Goal: Task Accomplishment & Management: Manage account settings

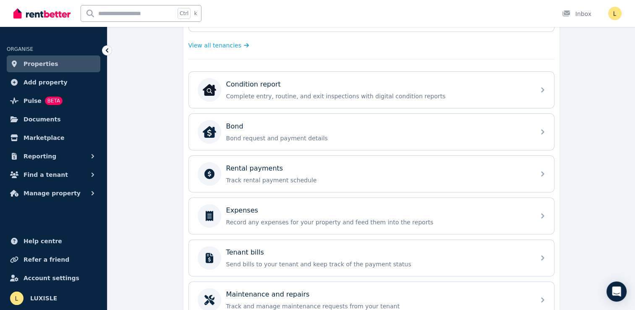
scroll to position [252, 0]
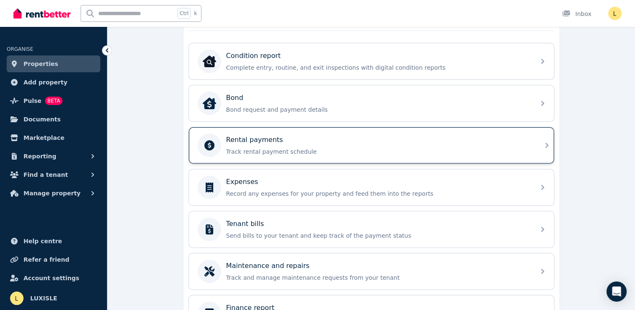
click at [257, 147] on p "Track rental payment schedule" at bounding box center [378, 151] width 304 height 8
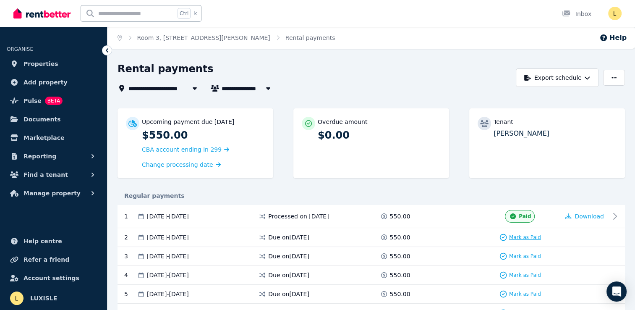
click at [528, 238] on span "Mark as Paid" at bounding box center [525, 237] width 32 height 7
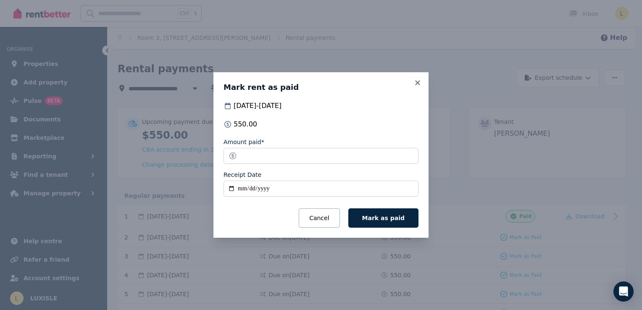
click at [241, 187] on input "Receipt Date" at bounding box center [320, 189] width 195 height 16
type input "**********"
click at [390, 216] on span "Mark as paid" at bounding box center [383, 218] width 42 height 7
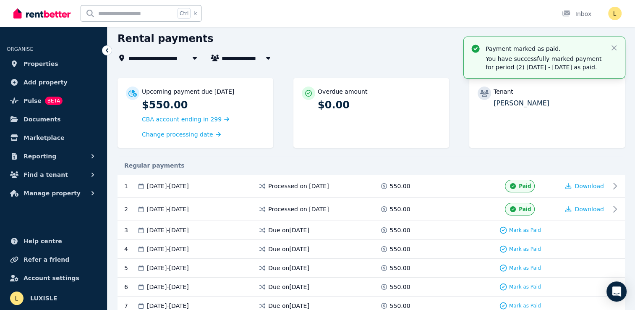
scroll to position [42, 0]
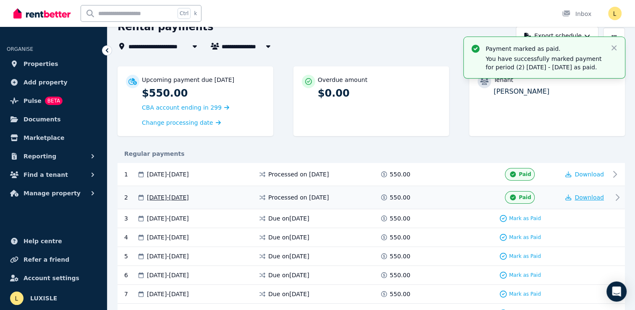
click at [585, 197] on span "Download" at bounding box center [589, 197] width 29 height 7
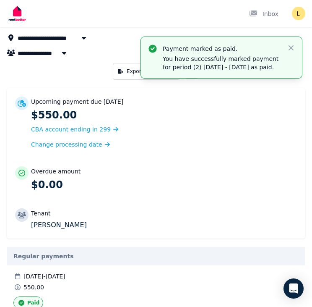
drag, startPoint x: 137, startPoint y: 212, endPoint x: 136, endPoint y: 205, distance: 7.6
click at [137, 212] on div "Tenant" at bounding box center [164, 213] width 266 height 8
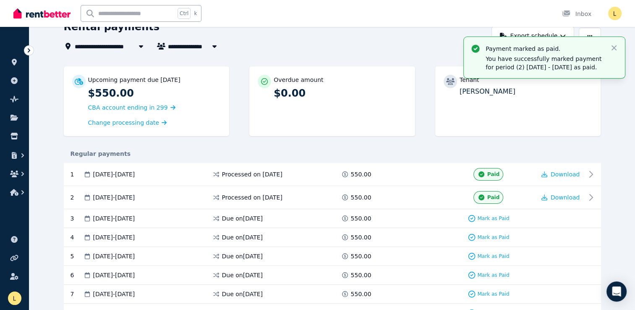
click at [347, 158] on div "Regular payments" at bounding box center [333, 153] width 538 height 18
click at [615, 48] on icon "button" at bounding box center [614, 47] width 5 height 5
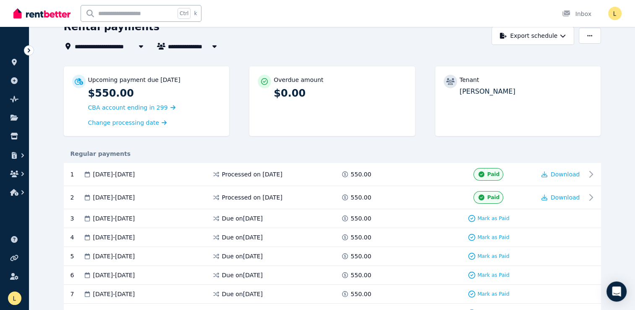
click at [32, 52] on icon at bounding box center [29, 50] width 8 height 8
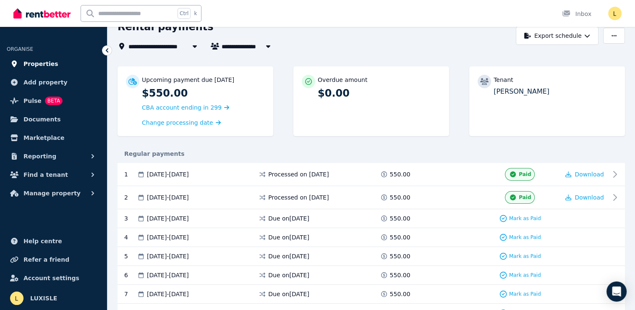
click at [30, 63] on span "Properties" at bounding box center [41, 64] width 35 height 10
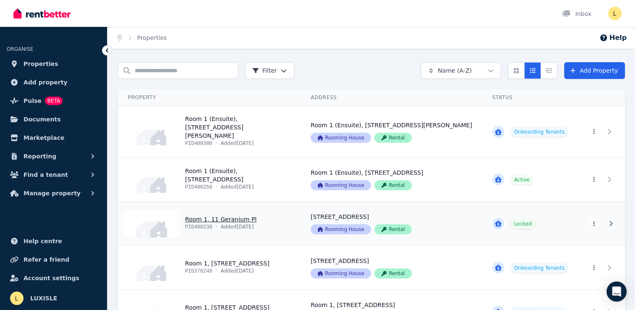
click at [279, 215] on link "View property details" at bounding box center [209, 224] width 183 height 44
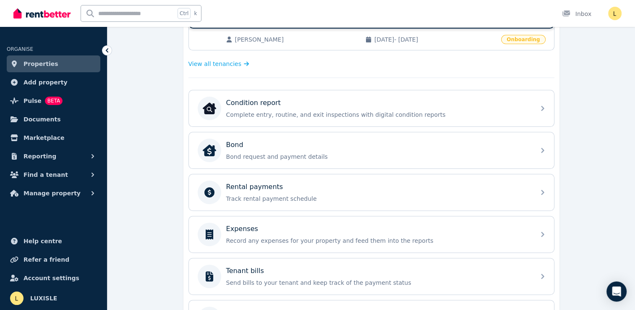
scroll to position [252, 0]
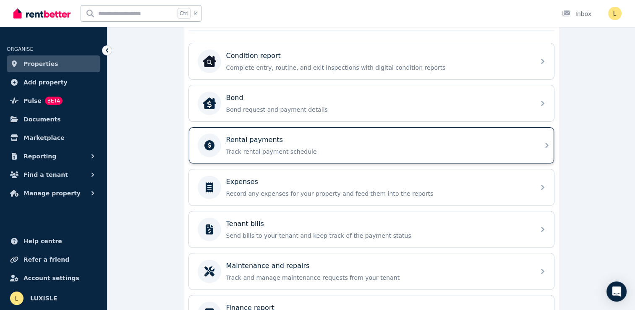
click at [309, 147] on p "Track rental payment schedule" at bounding box center [378, 151] width 304 height 8
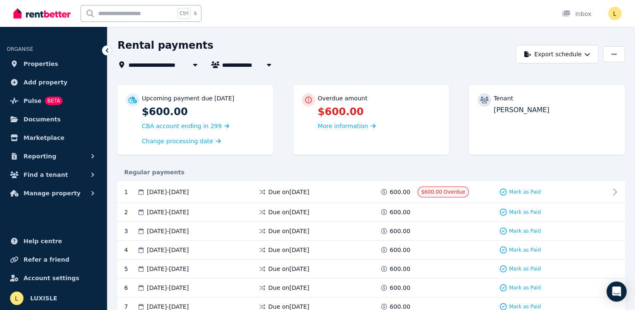
scroll to position [42, 0]
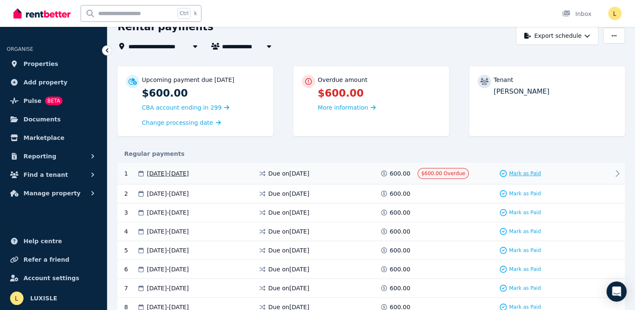
click at [521, 173] on span "Mark as Paid" at bounding box center [525, 173] width 32 height 7
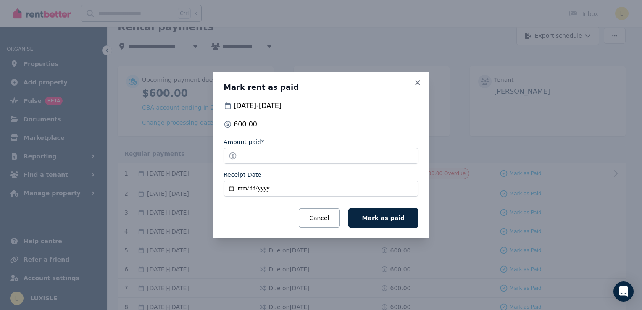
click at [241, 189] on input "Receipt Date" at bounding box center [320, 189] width 195 height 16
type input "**********"
click at [376, 215] on span "Mark as paid" at bounding box center [383, 218] width 42 height 7
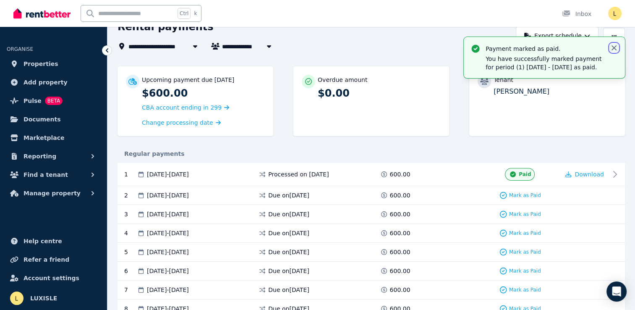
click at [617, 50] on icon "button" at bounding box center [614, 48] width 8 height 8
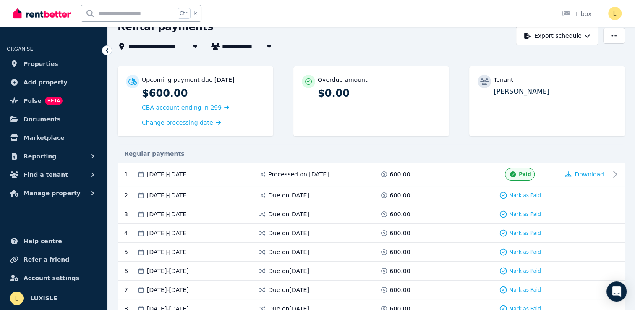
drag, startPoint x: 402, startPoint y: 91, endPoint x: 417, endPoint y: 89, distance: 15.7
click at [403, 91] on p "$0.00" at bounding box center [379, 93] width 123 height 13
click at [541, 109] on div "Tenant [PERSON_NAME]" at bounding box center [548, 101] width 156 height 70
drag, startPoint x: 571, startPoint y: 92, endPoint x: 576, endPoint y: 83, distance: 10.4
click at [573, 90] on p "[PERSON_NAME]" at bounding box center [555, 92] width 123 height 10
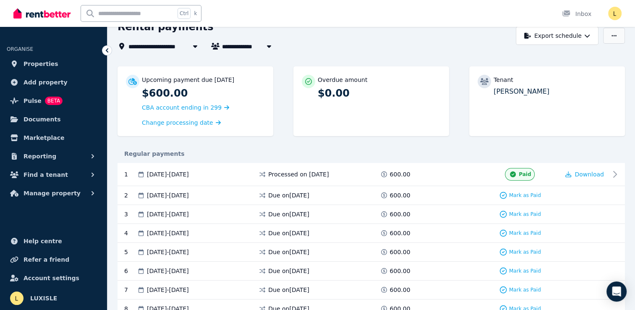
click at [617, 39] on button "button" at bounding box center [615, 36] width 22 height 16
click at [396, 49] on div "**********" at bounding box center [315, 46] width 394 height 10
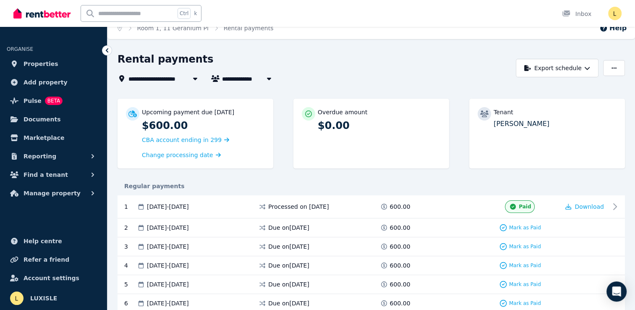
scroll to position [0, 0]
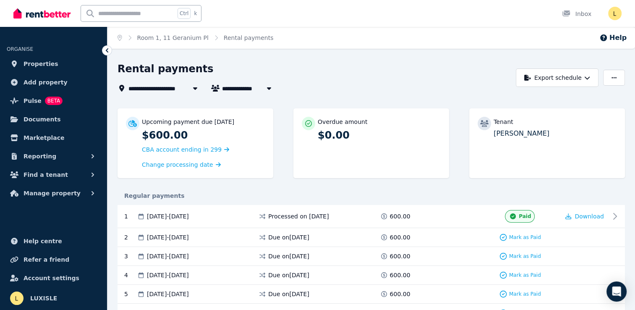
click at [196, 88] on icon at bounding box center [195, 88] width 4 height 3
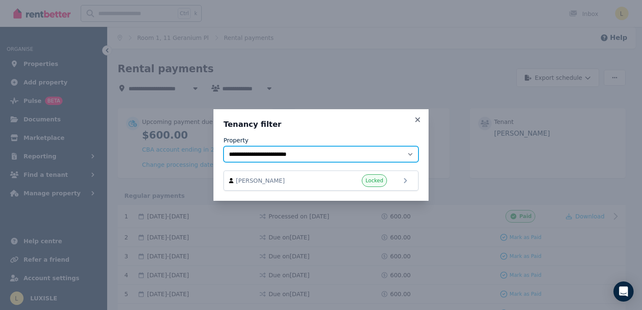
click at [339, 154] on select "**********" at bounding box center [320, 154] width 195 height 16
select select "**********"
click at [223, 146] on select "**********" at bounding box center [320, 154] width 195 height 16
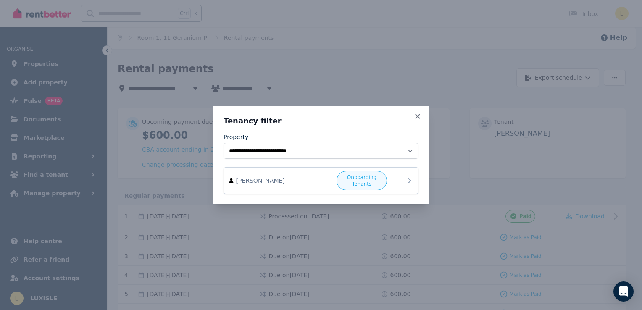
click at [301, 178] on span "[PERSON_NAME]" at bounding box center [284, 180] width 96 height 8
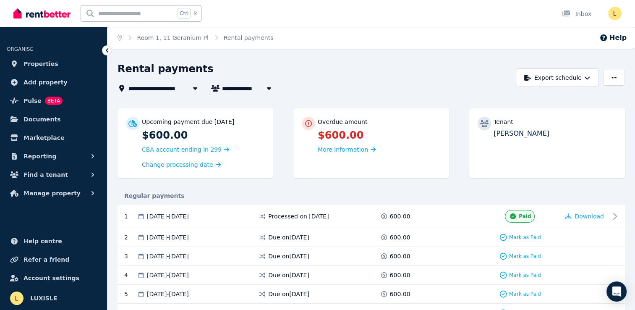
type input "**********"
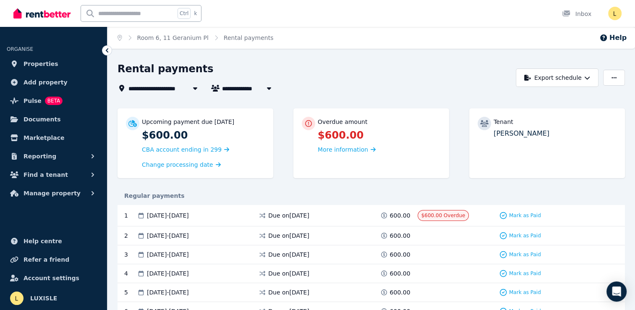
type input "**********"
click at [527, 214] on span "Mark as Paid" at bounding box center [525, 215] width 32 height 7
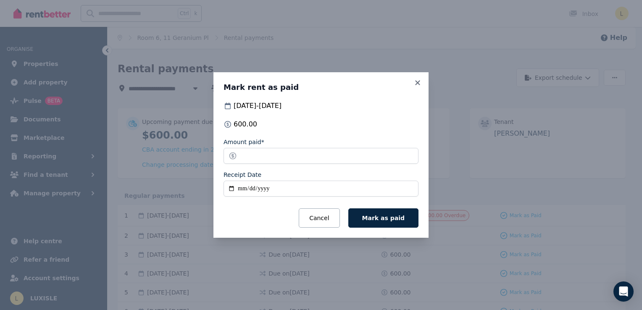
click at [239, 189] on input "Receipt Date" at bounding box center [320, 189] width 195 height 16
type input "**********"
click at [381, 220] on span "Mark as paid" at bounding box center [383, 218] width 42 height 7
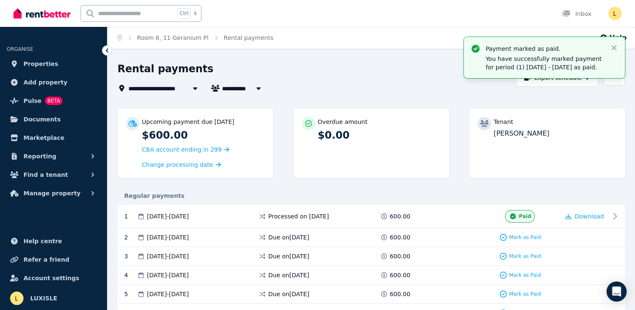
click at [195, 88] on icon at bounding box center [195, 88] width 4 height 3
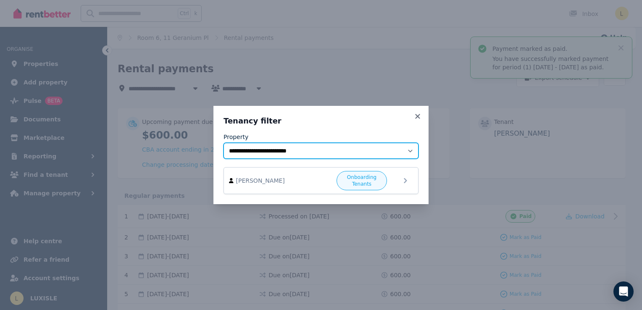
click at [294, 149] on select "**********" at bounding box center [320, 151] width 195 height 16
select select "**********"
click at [223, 143] on select "**********" at bounding box center [320, 151] width 195 height 16
click at [304, 183] on span "[PERSON_NAME]" at bounding box center [284, 180] width 96 height 8
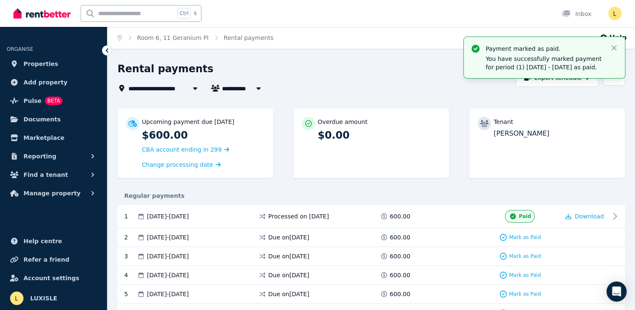
type input "**********"
click at [315, 88] on icon "button" at bounding box center [314, 88] width 4 height 3
type input "**********"
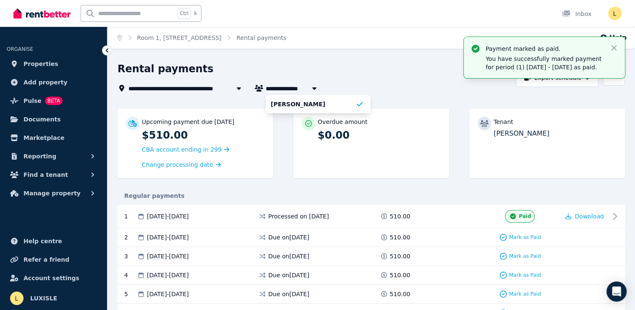
click at [321, 85] on button "button" at bounding box center [314, 88] width 15 height 10
click at [213, 87] on span "Room 1, [STREET_ADDRESS]" at bounding box center [177, 88] width 96 height 10
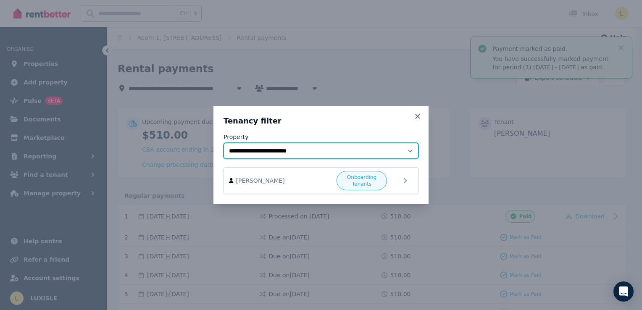
click at [281, 153] on select "**********" at bounding box center [320, 151] width 195 height 16
select select "**********"
click at [223, 143] on select "**********" at bounding box center [320, 151] width 195 height 16
click at [302, 184] on span "[PERSON_NAME]" at bounding box center [284, 180] width 96 height 8
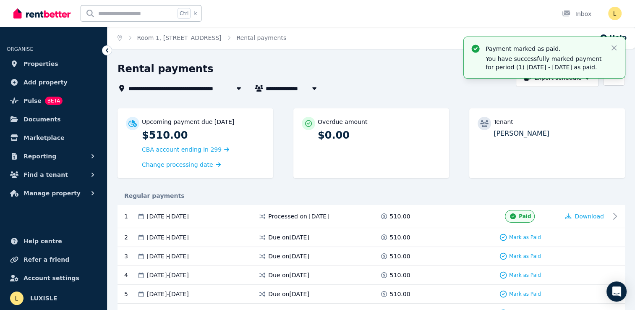
click at [297, 186] on div "Upcoming payment due [DATE] $510.00 CBA account ending in 299 Change processing…" at bounding box center [372, 147] width 508 height 78
type input "**********"
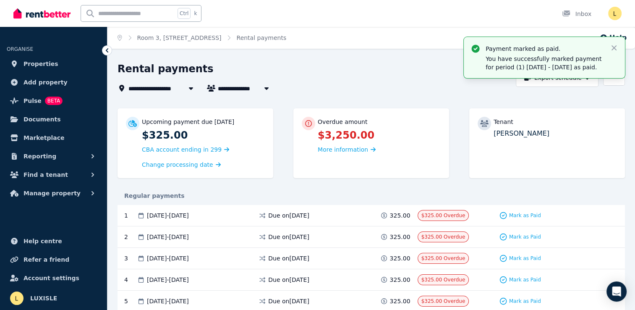
type input "**********"
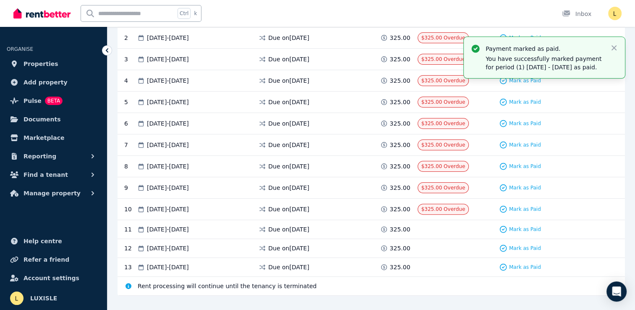
scroll to position [210, 0]
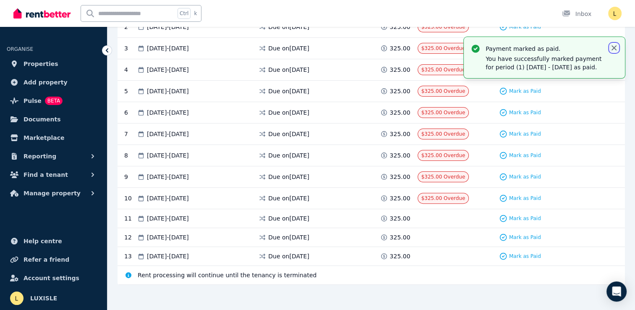
click at [616, 47] on icon "button" at bounding box center [614, 48] width 8 height 8
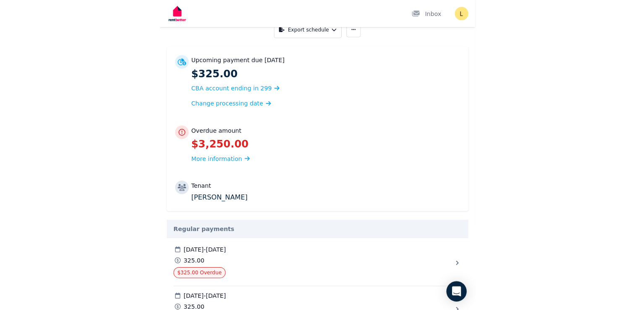
scroll to position [126, 0]
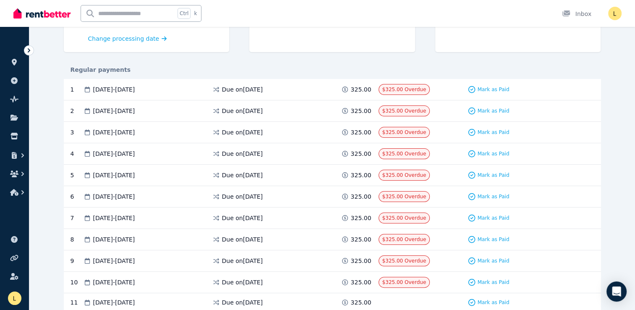
click at [635, 142] on div "**********" at bounding box center [332, 167] width 606 height 463
click at [487, 90] on span "Mark as Paid" at bounding box center [494, 89] width 32 height 7
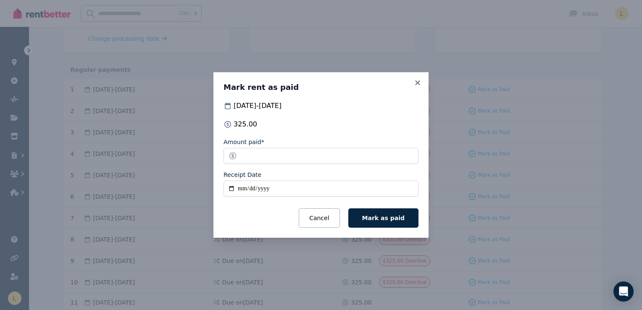
click at [241, 187] on input "Receipt Date" at bounding box center [320, 189] width 195 height 16
type input "**********"
click at [390, 222] on button "Mark as paid" at bounding box center [383, 217] width 70 height 19
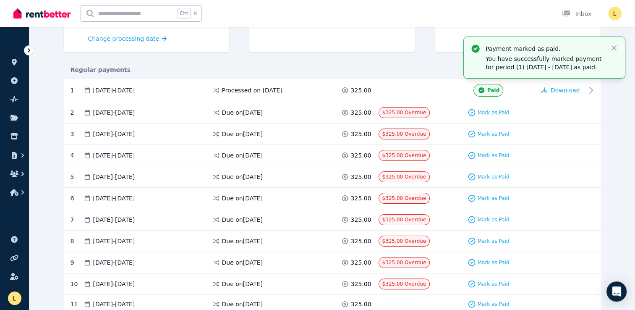
click at [499, 113] on span "Mark as Paid" at bounding box center [494, 112] width 32 height 7
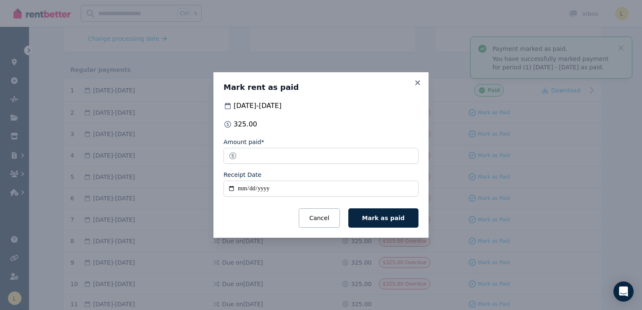
click at [242, 189] on input "Receipt Date" at bounding box center [320, 189] width 195 height 16
type input "**********"
click at [388, 221] on span "Mark as paid" at bounding box center [383, 218] width 42 height 7
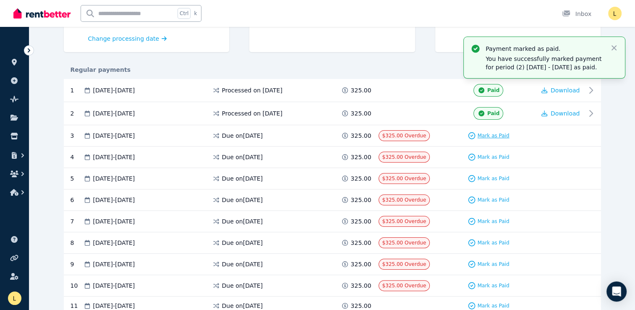
click at [491, 136] on span "Mark as Paid" at bounding box center [494, 135] width 32 height 7
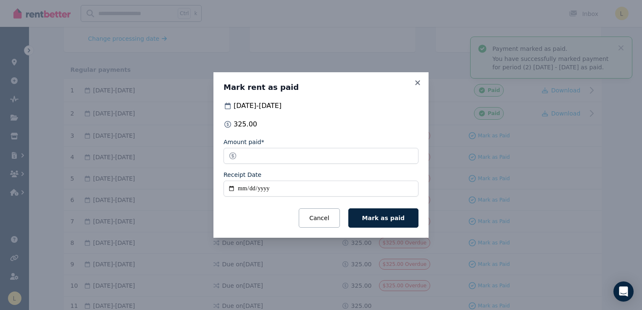
click at [243, 189] on input "Receipt Date" at bounding box center [320, 189] width 195 height 16
type input "**********"
click at [380, 215] on span "Mark as paid" at bounding box center [383, 218] width 42 height 7
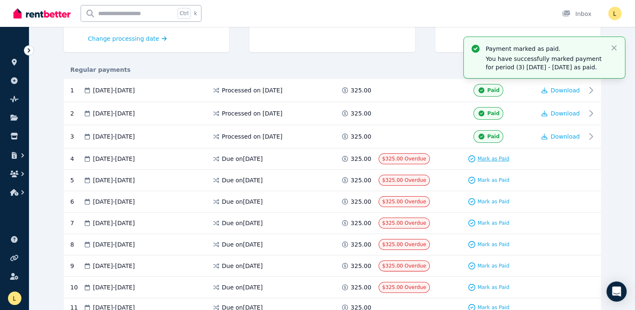
click at [499, 158] on span "Mark as Paid" at bounding box center [494, 158] width 32 height 7
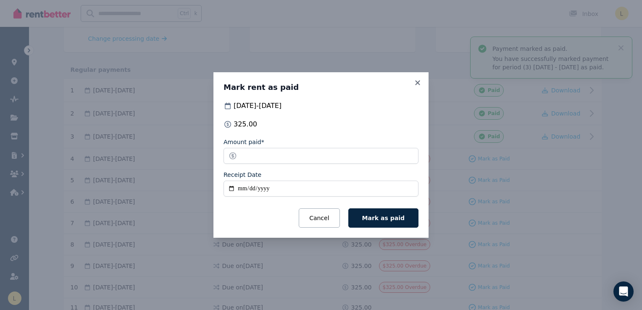
click at [241, 189] on input "Receipt Date" at bounding box center [320, 189] width 195 height 16
type input "**********"
click at [396, 220] on span "Mark as paid" at bounding box center [383, 218] width 42 height 7
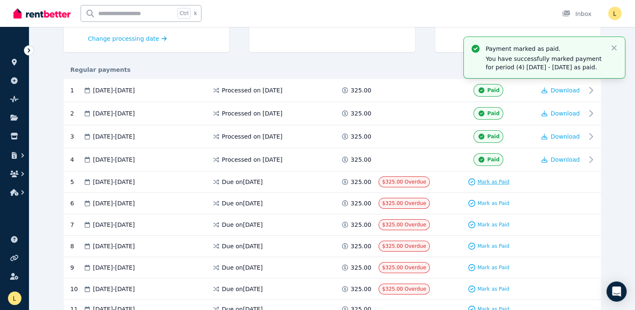
click at [491, 182] on span "Mark as Paid" at bounding box center [494, 181] width 32 height 7
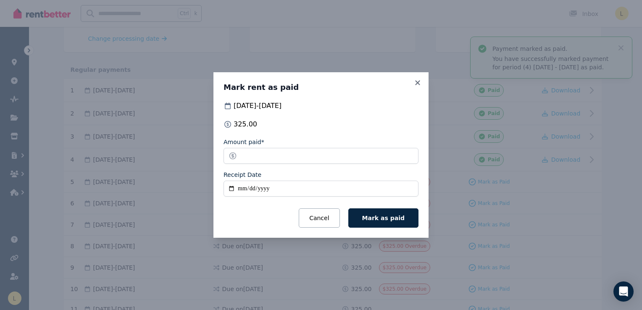
click at [240, 189] on input "Receipt Date" at bounding box center [320, 189] width 195 height 16
type input "**********"
click at [380, 216] on span "Mark as paid" at bounding box center [383, 218] width 42 height 7
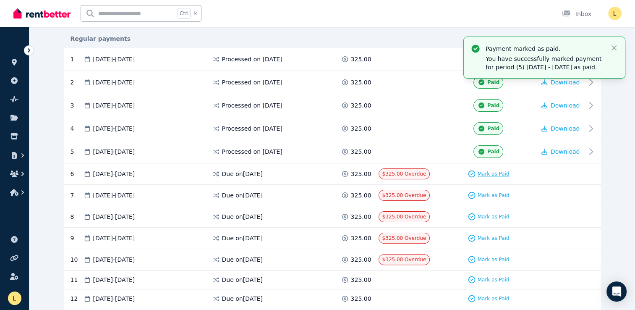
scroll to position [168, 0]
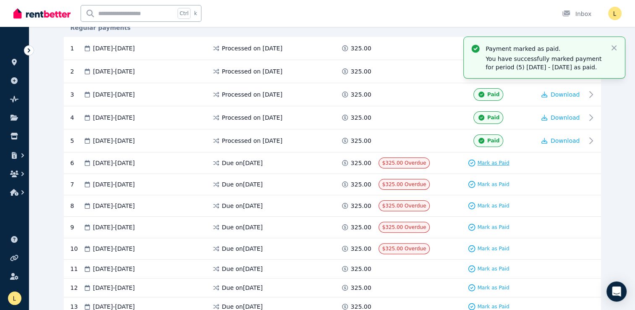
click at [496, 163] on span "Mark as Paid" at bounding box center [494, 163] width 32 height 7
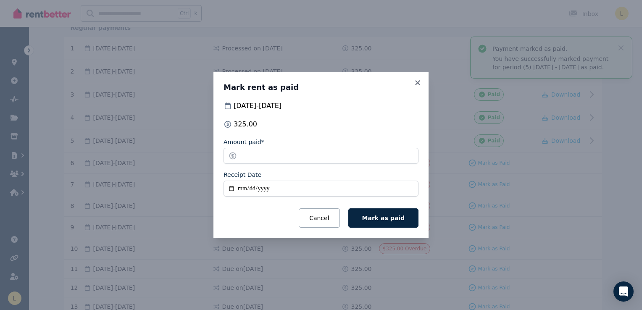
click at [241, 188] on input "Receipt Date" at bounding box center [320, 189] width 195 height 16
type input "**********"
click at [382, 218] on span "Mark as paid" at bounding box center [383, 218] width 42 height 7
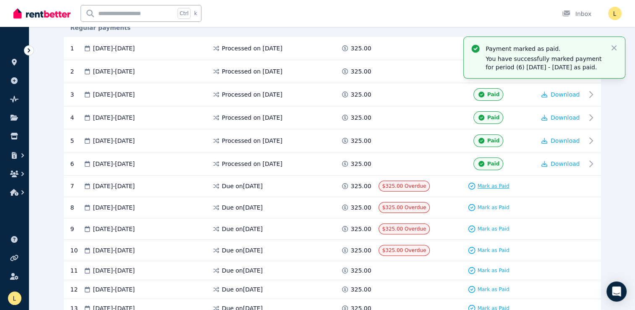
click at [491, 184] on span "Mark as Paid" at bounding box center [494, 186] width 32 height 7
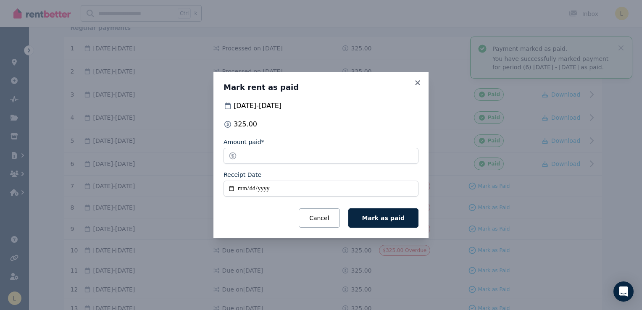
click at [240, 187] on input "Receipt Date" at bounding box center [320, 189] width 195 height 16
type input "**********"
click at [386, 215] on span "Mark as paid" at bounding box center [383, 218] width 42 height 7
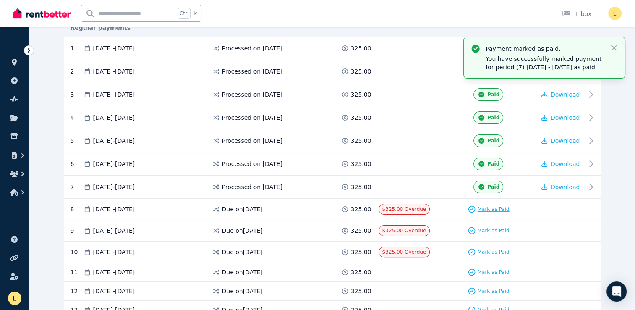
click at [497, 209] on span "Mark as Paid" at bounding box center [494, 209] width 32 height 7
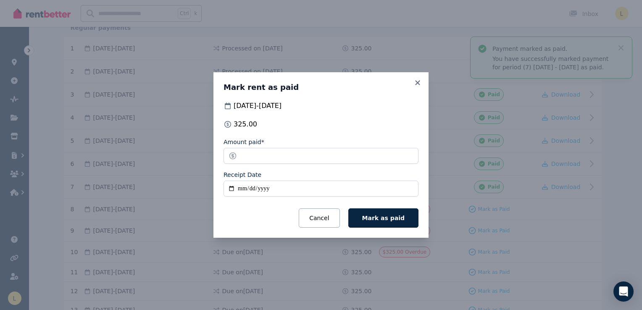
click at [240, 189] on input "Receipt Date" at bounding box center [320, 189] width 195 height 16
type input "**********"
click at [398, 218] on span "Mark as paid" at bounding box center [383, 218] width 42 height 7
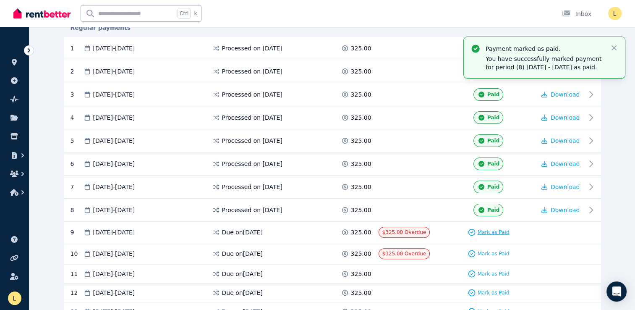
click at [488, 231] on span "Mark as Paid" at bounding box center [494, 232] width 32 height 7
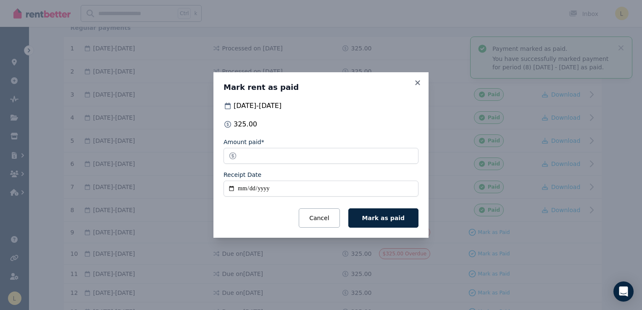
click at [237, 189] on input "Receipt Date" at bounding box center [320, 189] width 195 height 16
type input "**********"
click at [390, 220] on span "Mark as paid" at bounding box center [383, 218] width 42 height 7
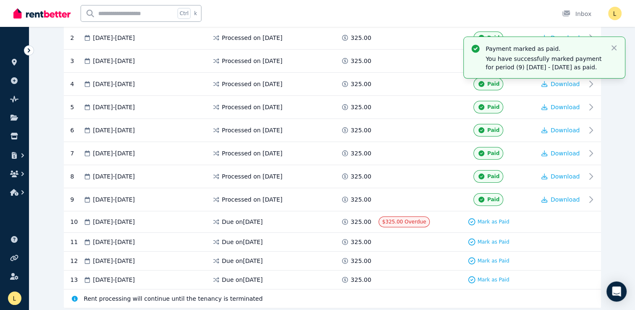
scroll to position [210, 0]
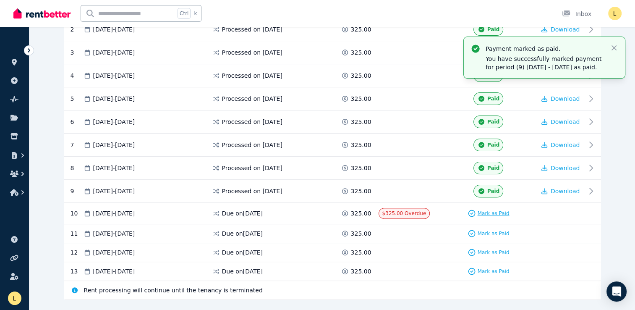
click at [504, 212] on span "Mark as Paid" at bounding box center [494, 213] width 32 height 7
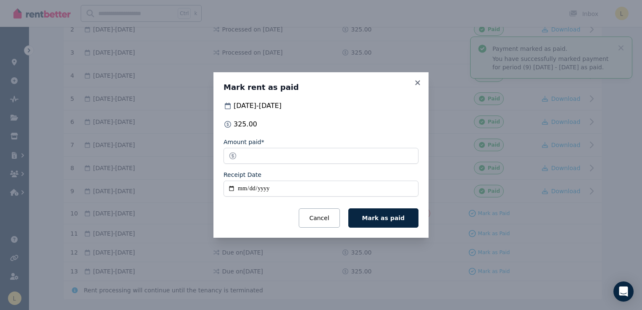
click at [239, 190] on input "Receipt Date" at bounding box center [320, 189] width 195 height 16
type input "**********"
click at [375, 222] on button "Mark as paid" at bounding box center [383, 217] width 70 height 19
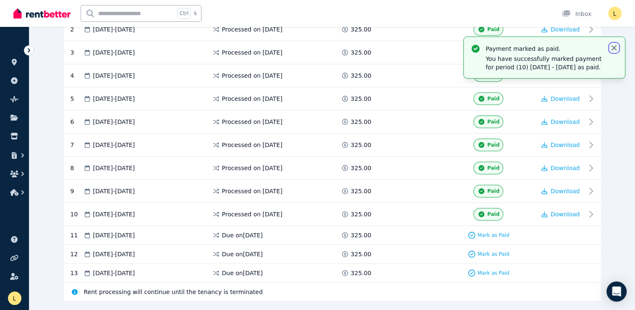
click at [616, 47] on icon "button" at bounding box center [614, 48] width 8 height 8
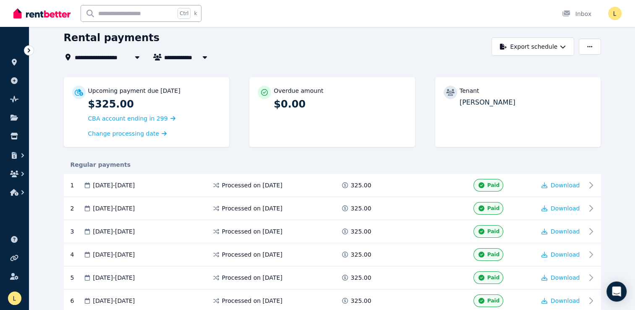
scroll to position [0, 0]
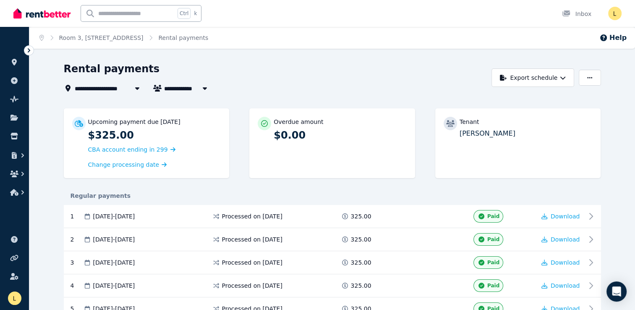
click at [31, 54] on icon at bounding box center [29, 50] width 8 height 8
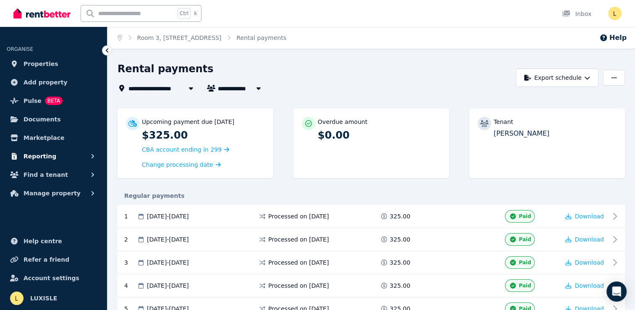
click at [33, 157] on span "Reporting" at bounding box center [40, 156] width 33 height 10
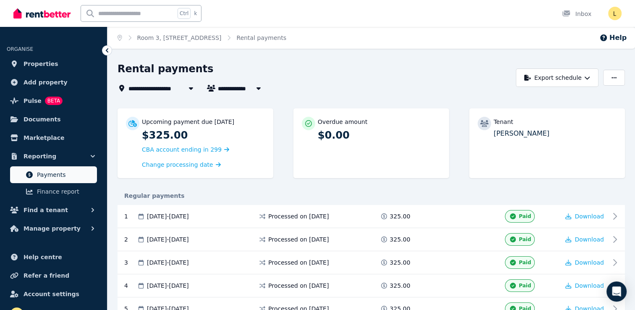
click at [62, 179] on span "Payments" at bounding box center [65, 175] width 57 height 10
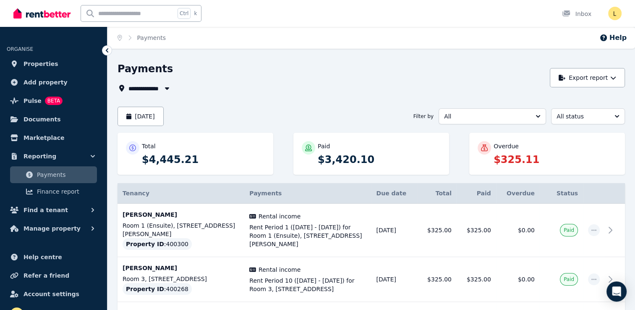
click at [554, 154] on p "$325.11" at bounding box center [555, 159] width 123 height 13
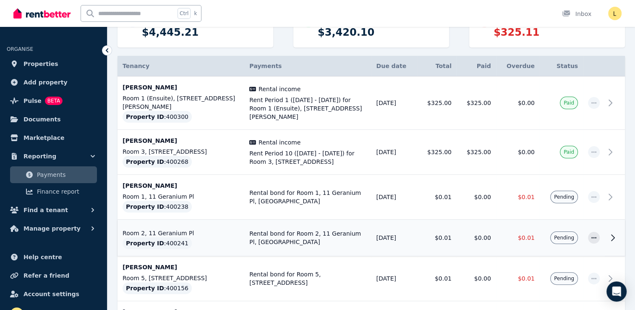
scroll to position [126, 0]
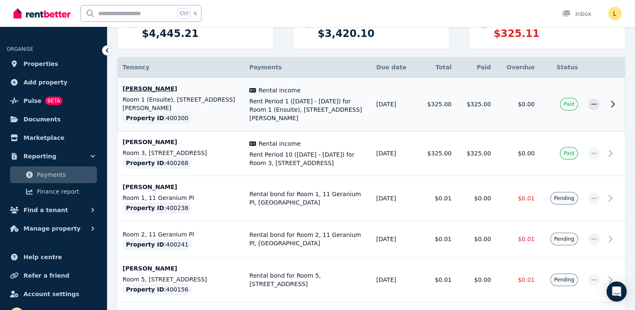
click at [169, 92] on p "[PERSON_NAME]" at bounding box center [181, 88] width 117 height 8
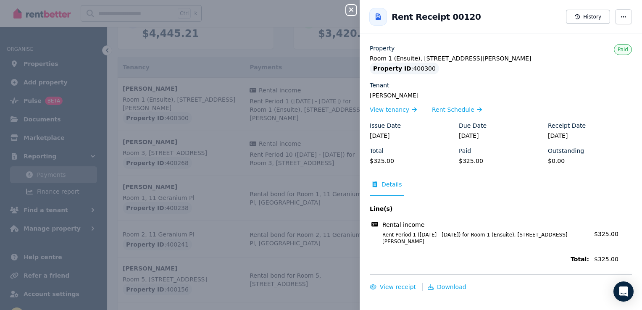
click at [377, 17] on icon at bounding box center [377, 16] width 5 height 7
click at [620, 18] on icon "button" at bounding box center [623, 17] width 7 height 6
click at [296, 20] on div "Close panel Back to Rent Receipt 00120 History Mark as not paid Property Room 1…" at bounding box center [321, 155] width 642 height 310
click at [315, 60] on div "Close panel Back to Rent Receipt 00120 History Property Room 1 (Ensuite), [STRE…" at bounding box center [321, 155] width 642 height 310
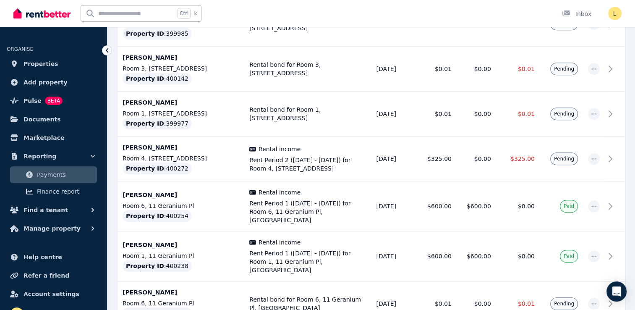
scroll to position [504, 0]
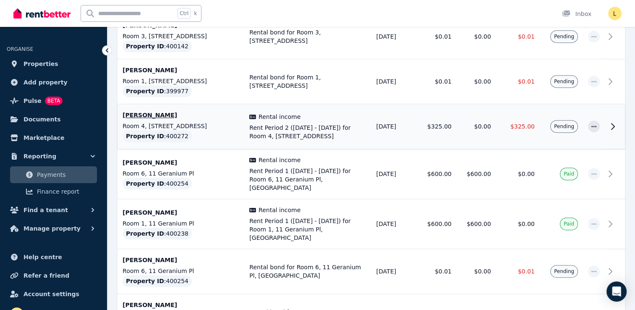
click at [344, 117] on div "Rental income" at bounding box center [307, 117] width 117 height 8
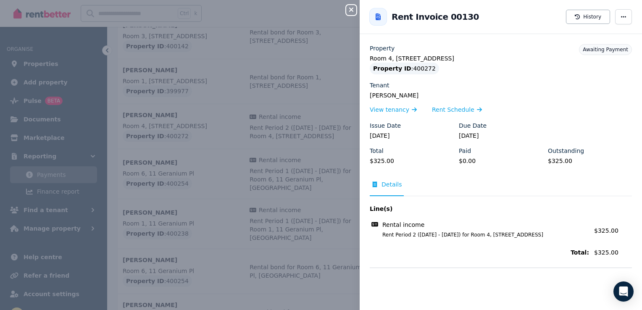
drag, startPoint x: 410, startPoint y: 167, endPoint x: 294, endPoint y: 108, distance: 130.0
click at [410, 167] on div "Total $325.00 Paid $0.00 Outstanding $325.00" at bounding box center [501, 159] width 262 height 25
drag, startPoint x: 243, startPoint y: 65, endPoint x: 234, endPoint y: 68, distance: 10.0
click at [244, 65] on div "Close panel Back to Rent Invoice 00130 History Property Room [GEOGRAPHIC_DATA] …" at bounding box center [321, 155] width 642 height 310
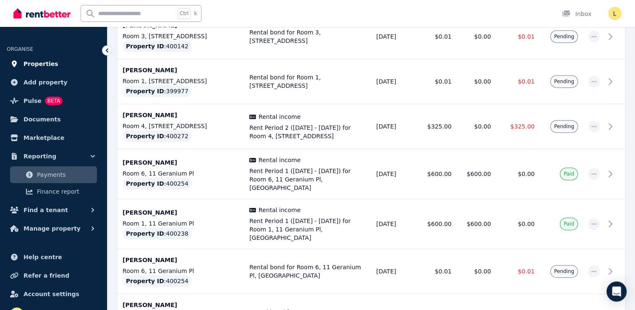
click at [42, 63] on span "Properties" at bounding box center [41, 64] width 35 height 10
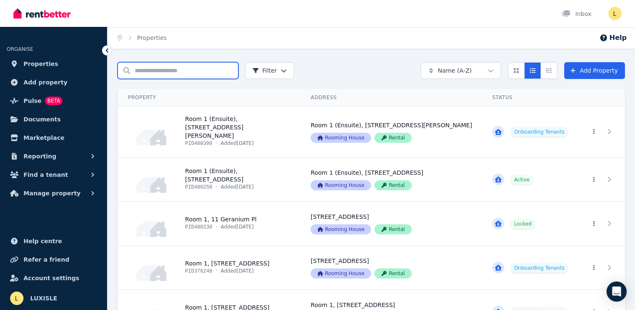
drag, startPoint x: 159, startPoint y: 76, endPoint x: 278, endPoint y: 81, distance: 119.4
click at [160, 76] on input "Search properties" at bounding box center [178, 70] width 121 height 17
type input "******"
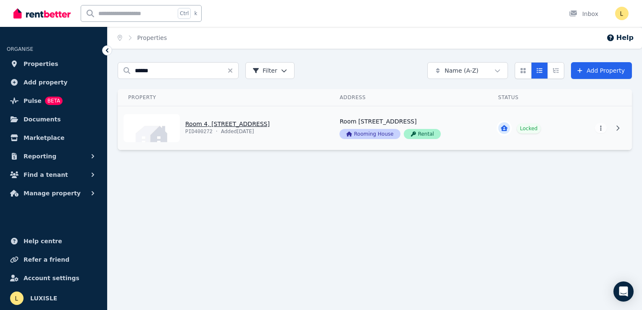
click at [280, 123] on link "View property details" at bounding box center [223, 128] width 211 height 44
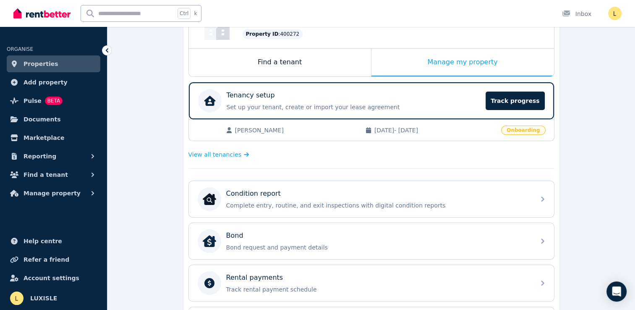
scroll to position [126, 0]
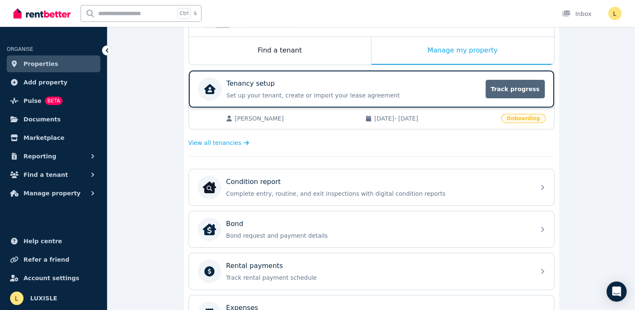
click at [521, 91] on span "Track progress" at bounding box center [515, 89] width 59 height 18
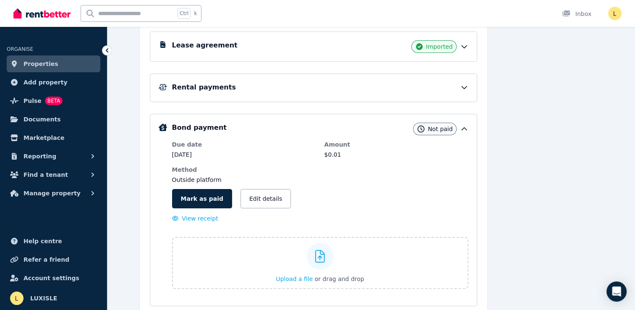
scroll to position [153, 0]
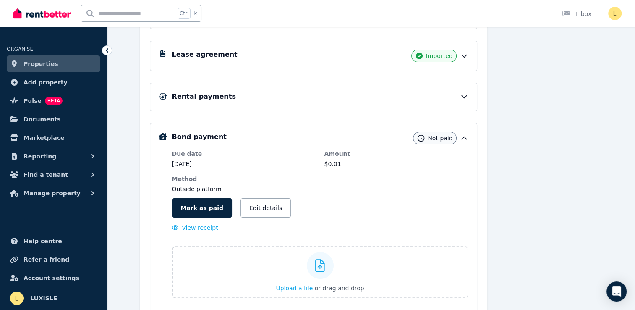
click at [370, 99] on div "Rental payments" at bounding box center [320, 97] width 297 height 10
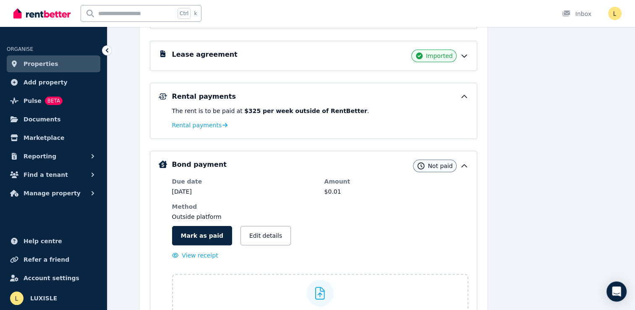
click at [467, 55] on icon at bounding box center [464, 56] width 8 height 8
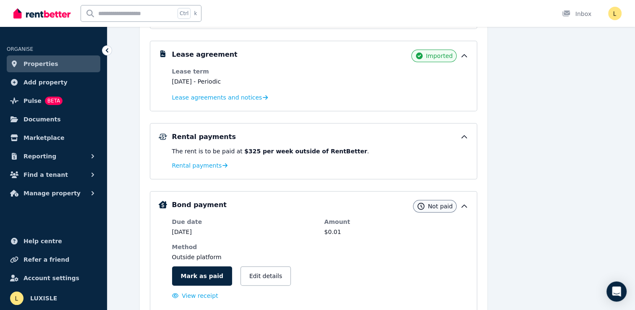
click at [467, 55] on icon at bounding box center [464, 56] width 8 height 8
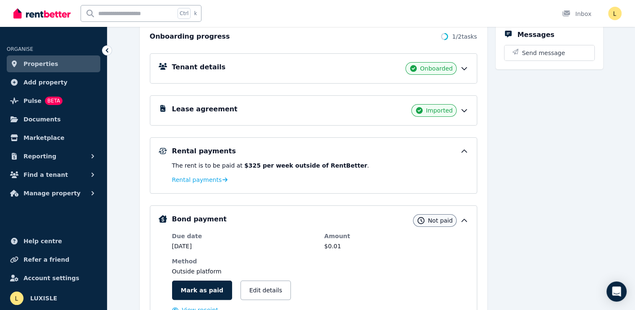
scroll to position [27, 0]
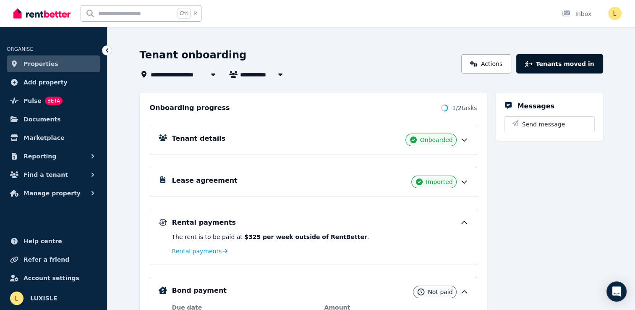
click at [562, 64] on button "Tenants moved in" at bounding box center [560, 63] width 87 height 19
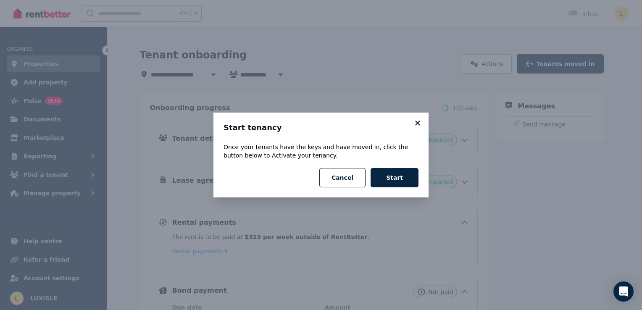
click at [417, 125] on icon at bounding box center [417, 123] width 8 height 8
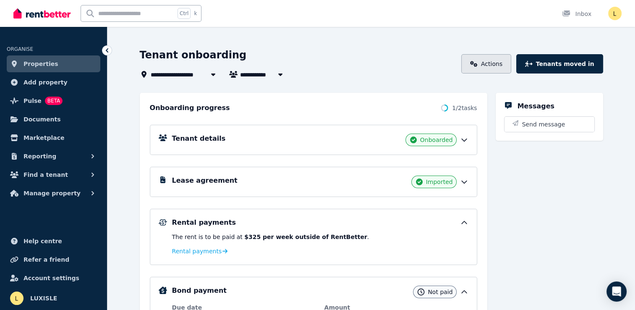
click at [494, 66] on link "Actions" at bounding box center [487, 63] width 50 height 19
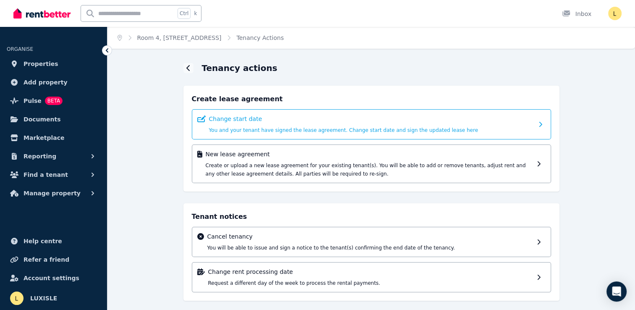
click at [273, 121] on p "Change start date" at bounding box center [371, 119] width 325 height 8
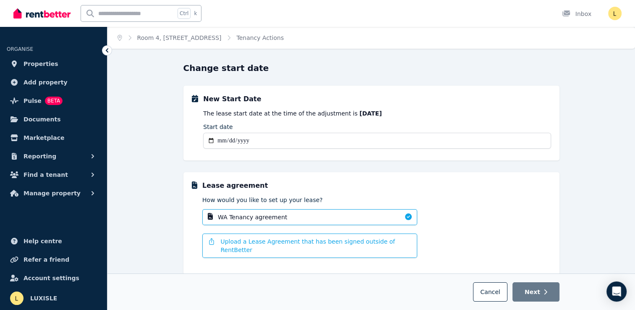
click at [294, 243] on span "Upload a Lease Agreement that has been signed outside of RentBetter" at bounding box center [316, 245] width 192 height 17
drag, startPoint x: 242, startPoint y: 243, endPoint x: 239, endPoint y: 234, distance: 9.3
click at [241, 243] on span "Upload a Lease Agreement that has been signed outside of RentBetter" at bounding box center [316, 245] width 192 height 17
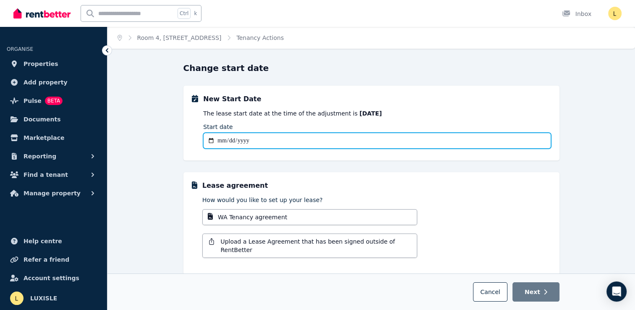
click at [220, 140] on input "Start date" at bounding box center [377, 141] width 348 height 16
type input "**********"
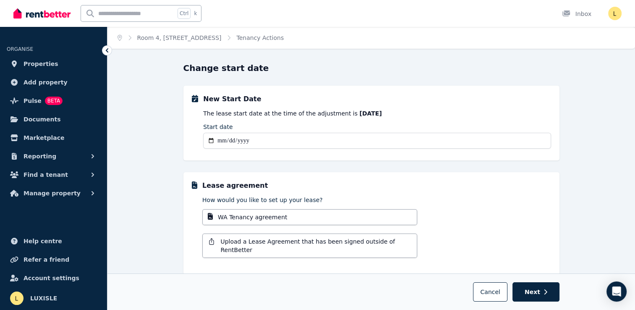
click at [348, 181] on div "Lease agreement" at bounding box center [376, 186] width 349 height 10
click at [228, 244] on span "Upload a Lease Agreement that has been signed outside of RentBetter" at bounding box center [316, 245] width 192 height 17
click at [252, 247] on div "Upload a Lease Agreement that has been signed outside of RentBetter" at bounding box center [309, 246] width 215 height 24
click at [262, 244] on span "Upload a Lease Agreement that has been signed outside of RentBetter" at bounding box center [316, 245] width 192 height 17
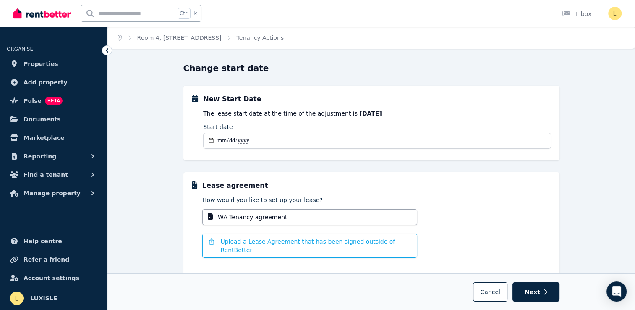
click at [395, 241] on span "Upload a Lease Agreement that has been signed outside of RentBetter" at bounding box center [316, 245] width 192 height 17
drag, startPoint x: 509, startPoint y: 234, endPoint x: 533, endPoint y: 242, distance: 24.4
click at [512, 234] on div "WA Tenancy agreement Upload a Lease Agreement that has been signed outside of R…" at bounding box center [376, 233] width 349 height 49
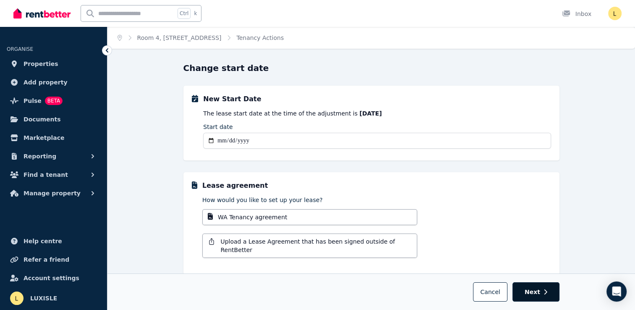
click at [534, 293] on span "Next" at bounding box center [533, 292] width 16 height 8
click at [42, 66] on span "Properties" at bounding box center [41, 64] width 35 height 10
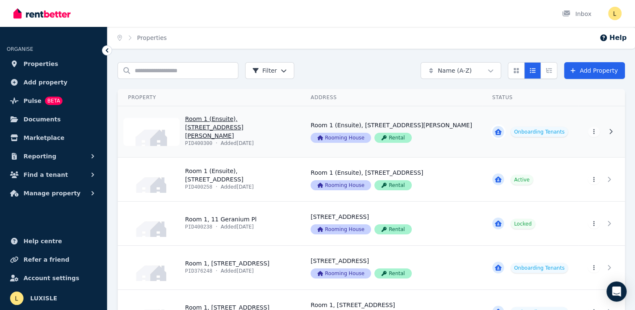
click at [418, 127] on link "View property details" at bounding box center [392, 131] width 182 height 51
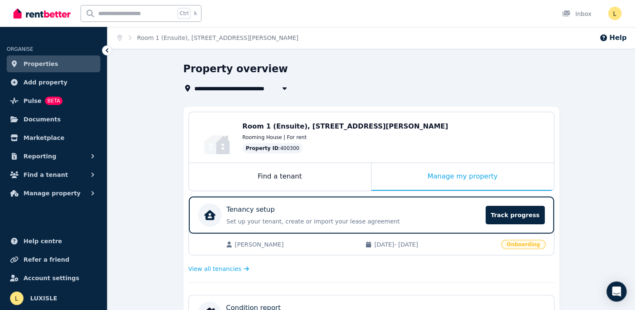
click at [52, 66] on link "Properties" at bounding box center [54, 63] width 94 height 17
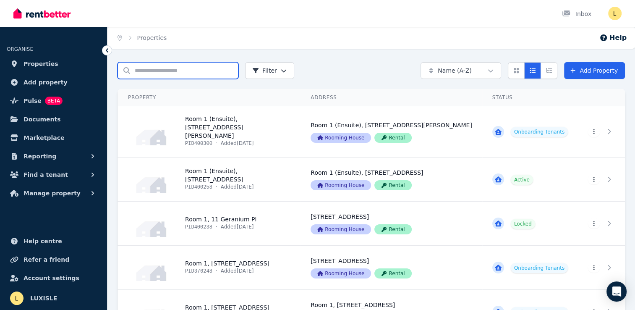
click at [152, 71] on input "Search properties" at bounding box center [178, 70] width 121 height 17
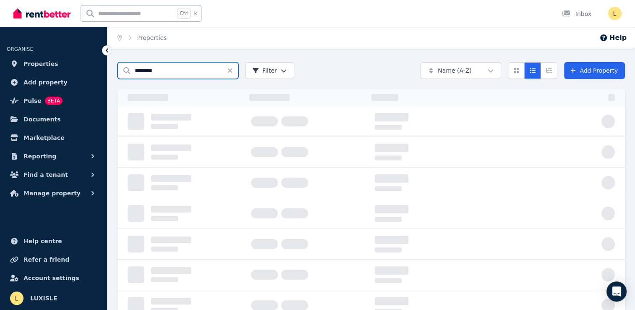
type input "********"
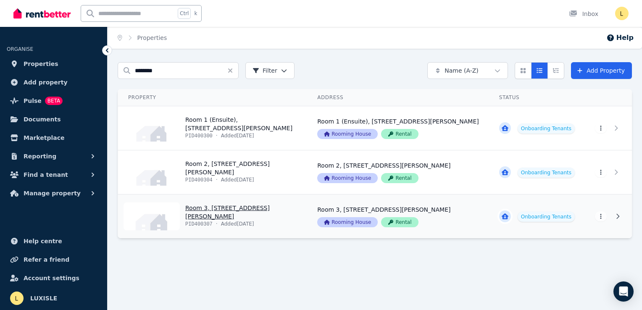
click at [275, 216] on link "View property details" at bounding box center [212, 216] width 189 height 44
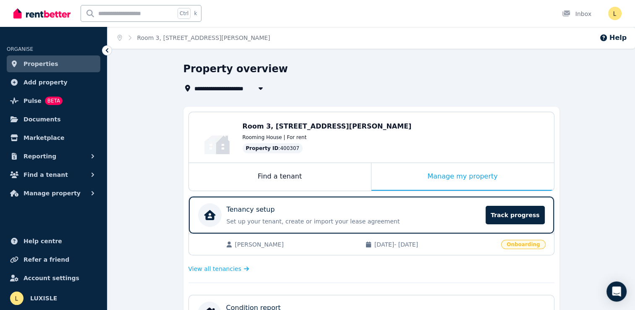
click at [49, 62] on span "Properties" at bounding box center [41, 64] width 35 height 10
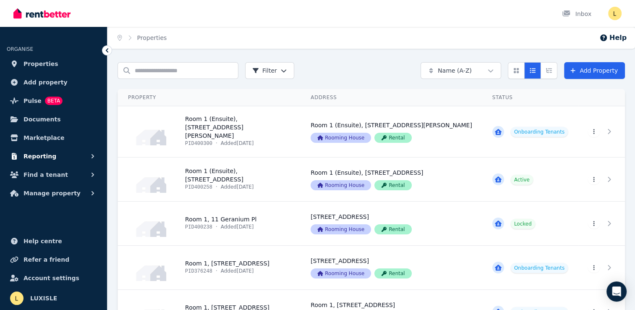
click at [37, 157] on span "Reporting" at bounding box center [40, 156] width 33 height 10
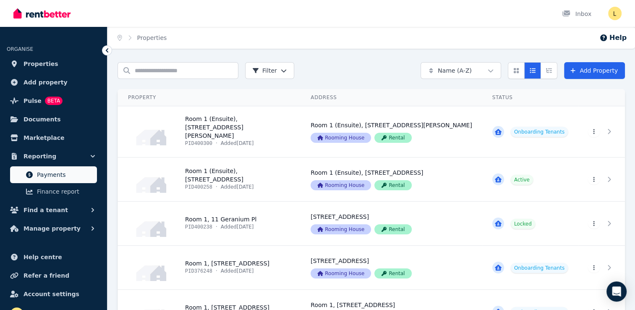
click at [47, 174] on span "Payments" at bounding box center [65, 175] width 57 height 10
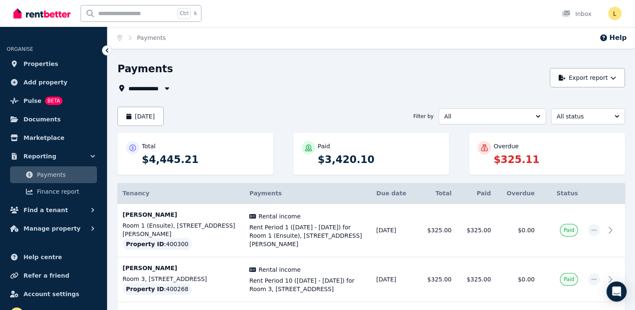
click at [526, 155] on p "$325.11" at bounding box center [555, 159] width 123 height 13
click at [136, 118] on button "[DATE]" at bounding box center [141, 116] width 46 height 19
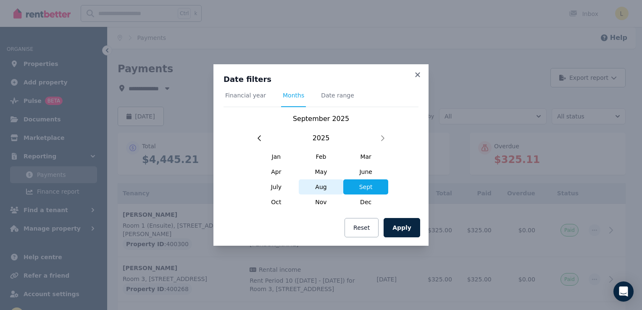
click at [323, 186] on span "Aug" at bounding box center [321, 186] width 45 height 15
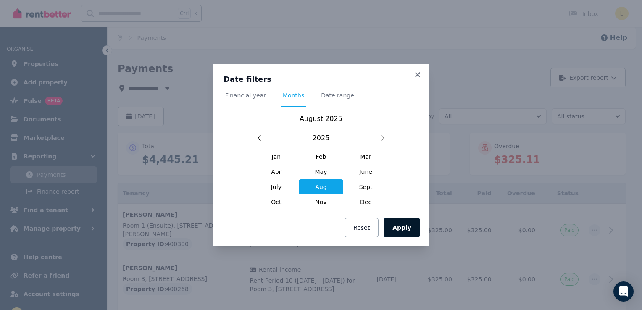
click at [399, 228] on button "Apply" at bounding box center [401, 227] width 37 height 19
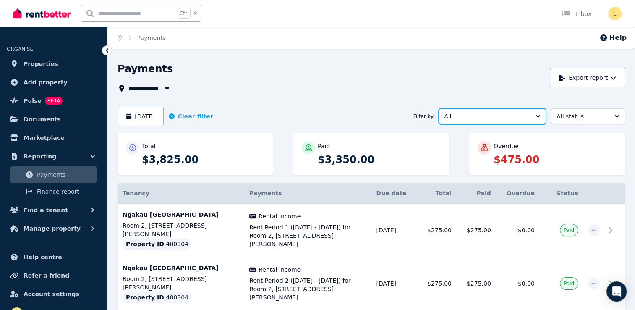
click at [540, 117] on button "All" at bounding box center [493, 116] width 108 height 16
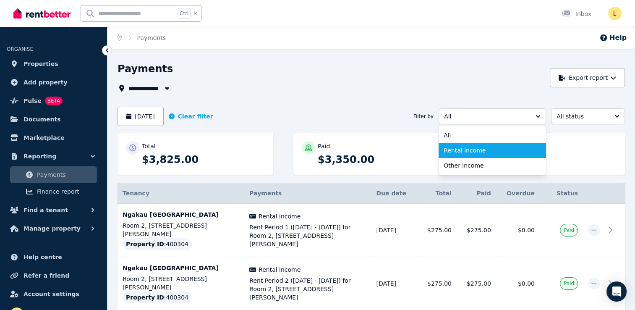
click at [459, 150] on span "Rental income" at bounding box center [487, 150] width 87 height 8
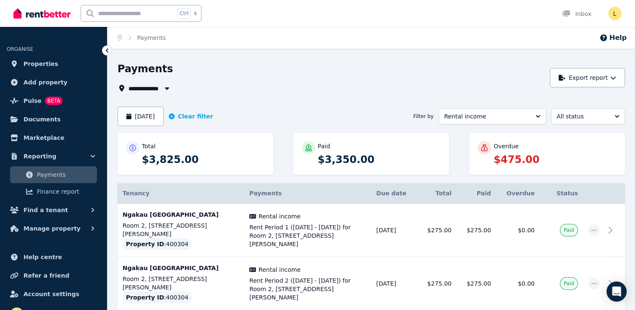
click at [512, 154] on p "$475.00" at bounding box center [555, 159] width 123 height 13
click at [322, 68] on div "Payments" at bounding box center [332, 70] width 428 height 16
click at [488, 117] on span "Rental income" at bounding box center [486, 116] width 85 height 8
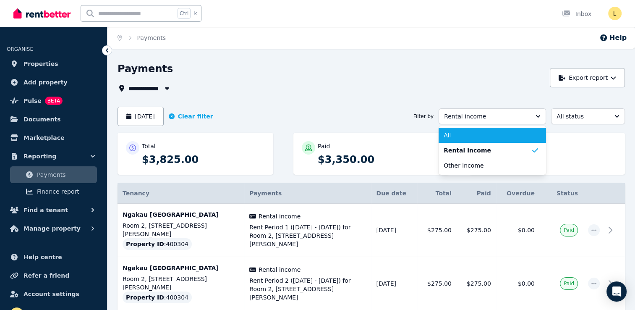
click at [461, 134] on span "All" at bounding box center [487, 135] width 87 height 8
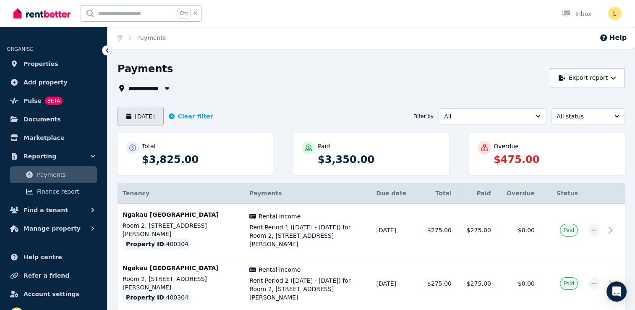
click at [139, 118] on button "[DATE]" at bounding box center [141, 116] width 46 height 19
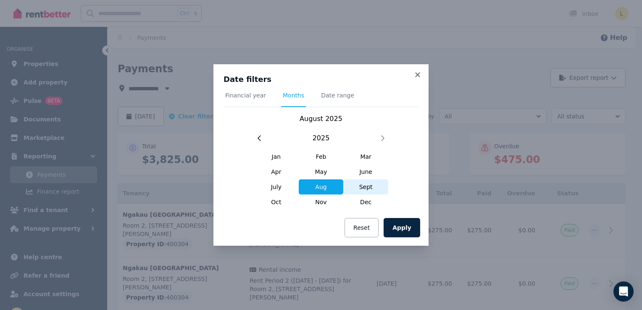
click at [360, 188] on span "Sept" at bounding box center [365, 186] width 45 height 15
click at [323, 95] on span "Date range" at bounding box center [337, 95] width 33 height 8
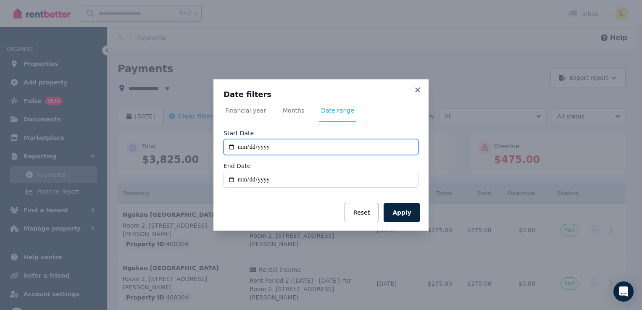
click at [240, 148] on input "**********" at bounding box center [320, 147] width 195 height 16
click at [230, 145] on input "**********" at bounding box center [320, 147] width 195 height 16
type input "**********"
click at [256, 207] on div "Apply Reset" at bounding box center [320, 212] width 215 height 36
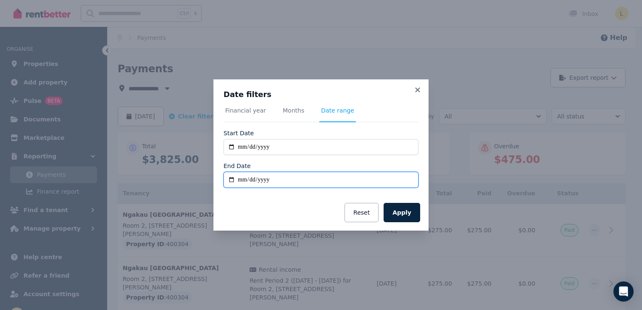
click at [237, 181] on input "End Date" at bounding box center [320, 180] width 195 height 16
click at [230, 182] on input "End Date" at bounding box center [320, 180] width 195 height 16
type input "**********"
click at [297, 210] on div "Apply Reset" at bounding box center [320, 212] width 215 height 36
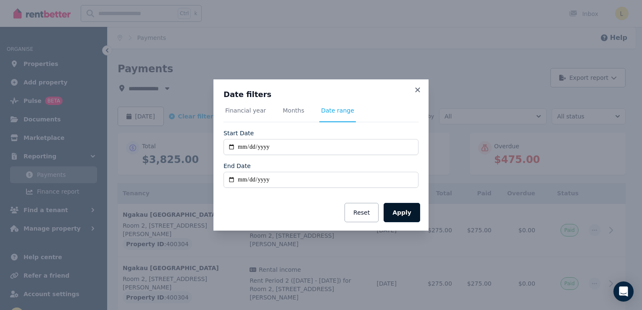
click at [407, 217] on button "Apply" at bounding box center [401, 212] width 37 height 19
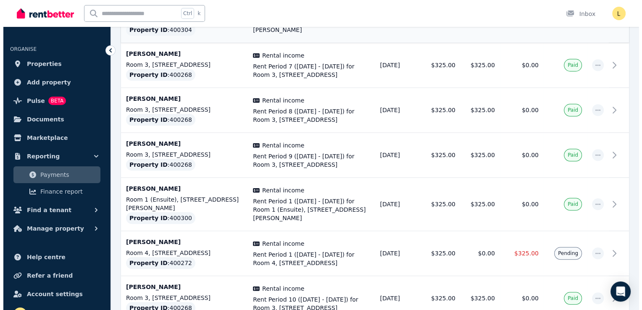
scroll to position [756, 0]
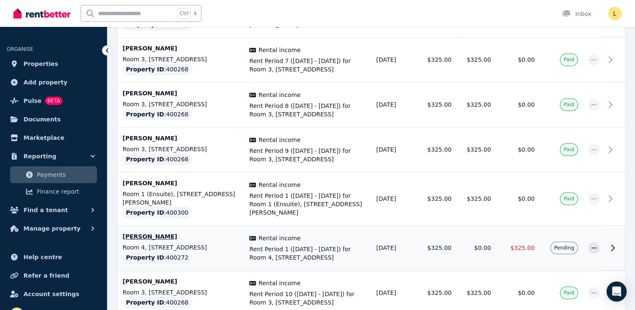
click at [313, 245] on span "Rent Period 1 ([DATE] - [DATE]) for Room 4, [STREET_ADDRESS]" at bounding box center [307, 253] width 117 height 17
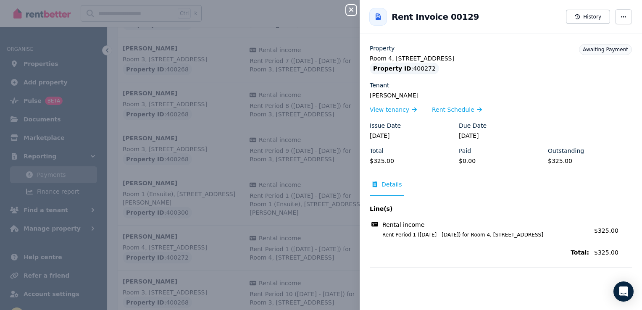
click at [605, 50] on span "Awaiting Payment" at bounding box center [605, 50] width 45 height 6
click at [454, 61] on legend "Room 4, [STREET_ADDRESS]" at bounding box center [501, 58] width 262 height 8
click at [425, 19] on h2 "Rent Invoice 00129" at bounding box center [434, 17] width 87 height 12
click at [385, 17] on div at bounding box center [378, 16] width 17 height 17
click at [388, 183] on span "Details" at bounding box center [391, 184] width 21 height 8
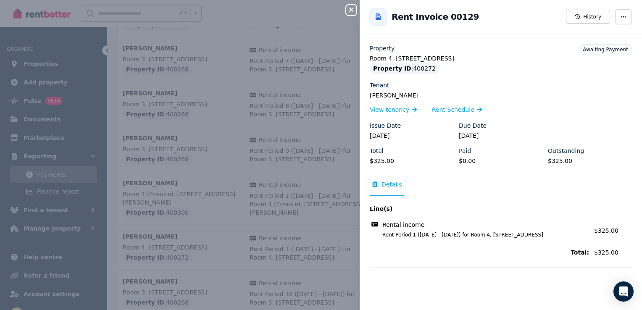
click at [531, 165] on legend "$0.00" at bounding box center [501, 161] width 84 height 8
click at [525, 81] on div "Tenant" at bounding box center [501, 85] width 262 height 8
click at [435, 17] on h2 "Rent Invoice 00129" at bounding box center [434, 17] width 87 height 12
click at [380, 18] on icon at bounding box center [377, 16] width 5 height 7
click at [623, 296] on div "Open Intercom Messenger" at bounding box center [623, 292] width 22 height 22
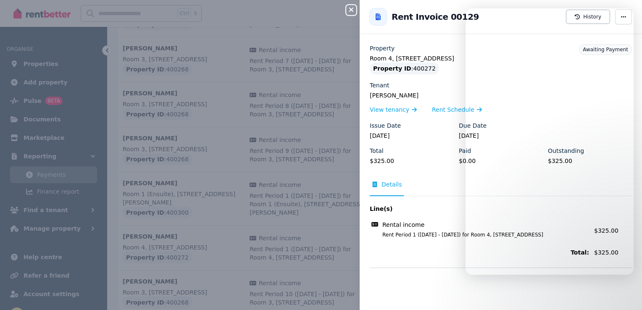
click at [321, 14] on div "Close panel Back to Rent Invoice 00129 History Property Room [GEOGRAPHIC_DATA] …" at bounding box center [321, 155] width 642 height 310
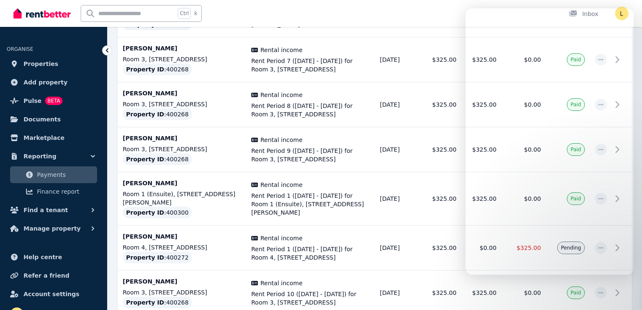
click at [40, 65] on div "Close panel" at bounding box center [321, 155] width 642 height 310
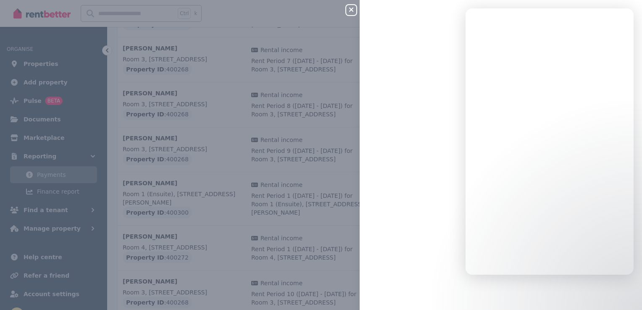
click at [347, 11] on icon "button" at bounding box center [351, 9] width 10 height 7
click at [349, 12] on icon "button" at bounding box center [351, 9] width 10 height 7
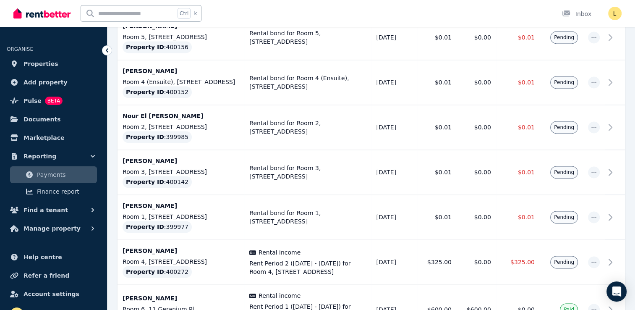
scroll to position [1223, 0]
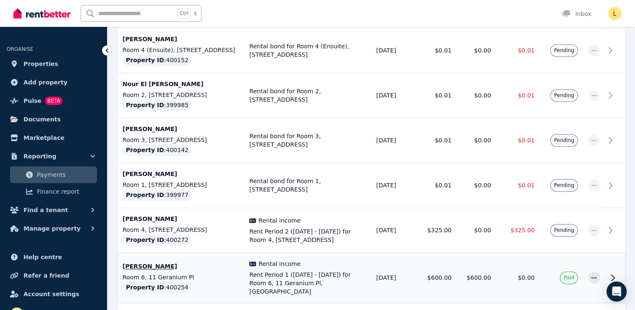
click at [307, 260] on div "Rental income Rent Period 1 ([DATE] - [DATE]) for Room 6, 11 Geranium Pl, [GEOG…" at bounding box center [307, 278] width 117 height 36
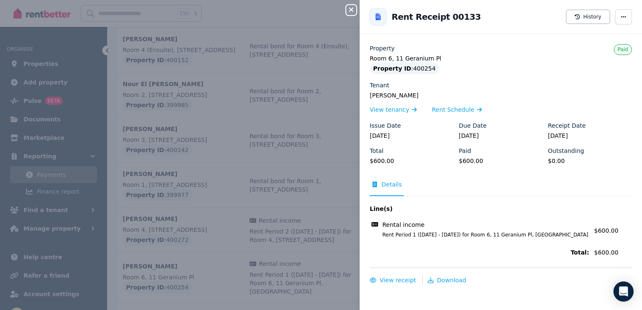
drag, startPoint x: 314, startPoint y: 142, endPoint x: 329, endPoint y: 135, distance: 16.4
click at [314, 142] on div "Close panel Back to Rent Receipt 00133 History Property Room 6, 11 Geranium Pl …" at bounding box center [321, 155] width 642 height 310
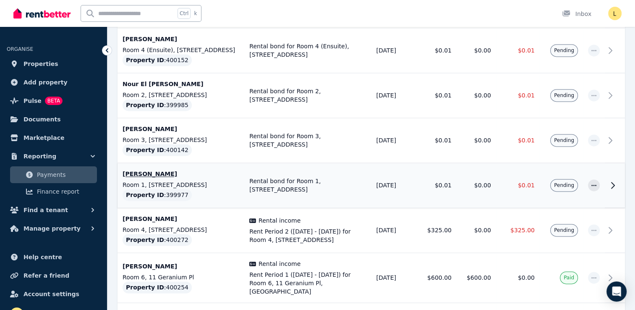
click at [430, 163] on td "$0.01" at bounding box center [436, 185] width 39 height 45
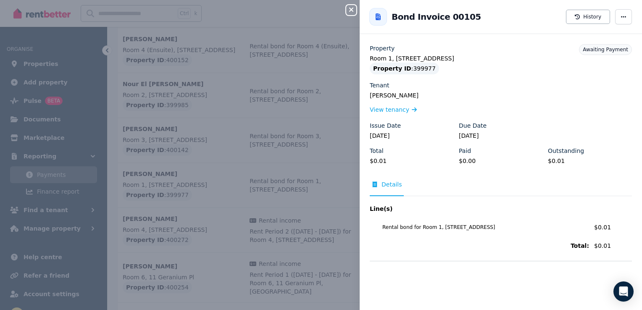
click at [349, 11] on icon "button" at bounding box center [351, 9] width 10 height 7
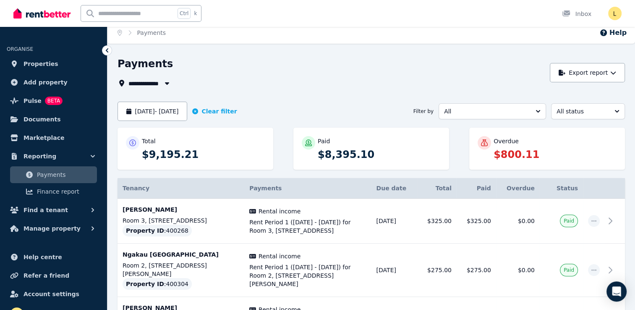
scroll to position [0, 0]
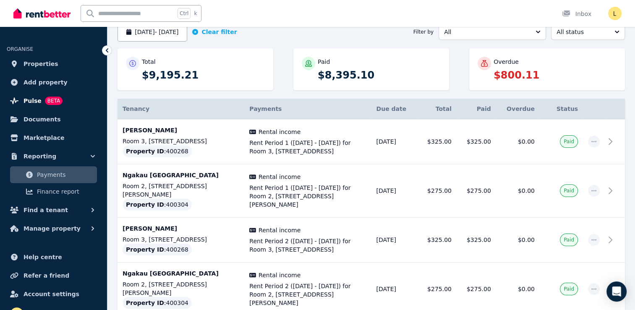
scroll to position [84, 0]
click at [45, 65] on span "Properties" at bounding box center [41, 64] width 35 height 10
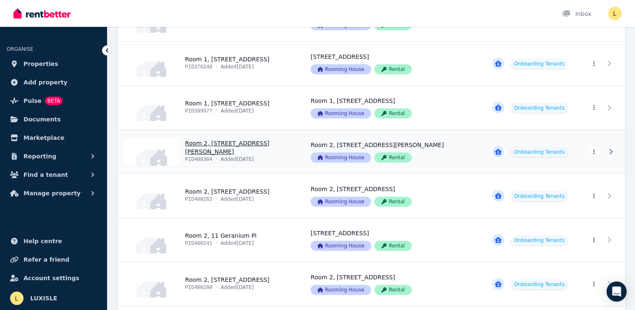
scroll to position [210, 0]
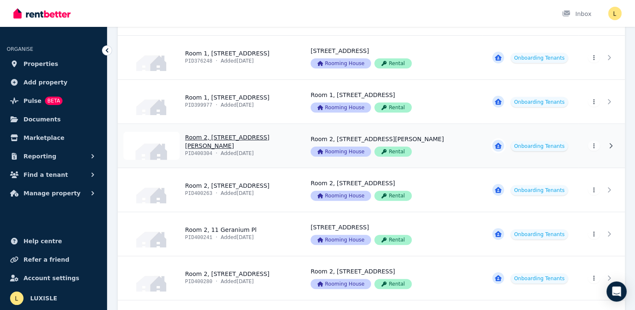
click at [281, 139] on link "View property details" at bounding box center [209, 146] width 183 height 44
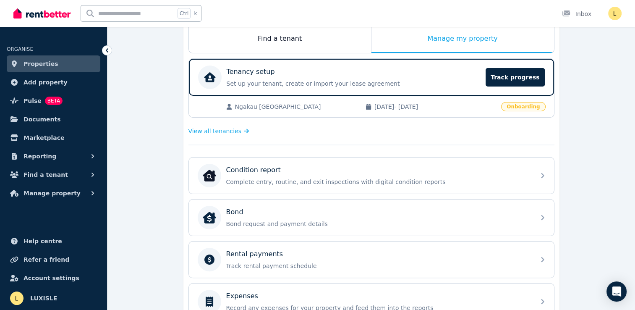
scroll to position [168, 0]
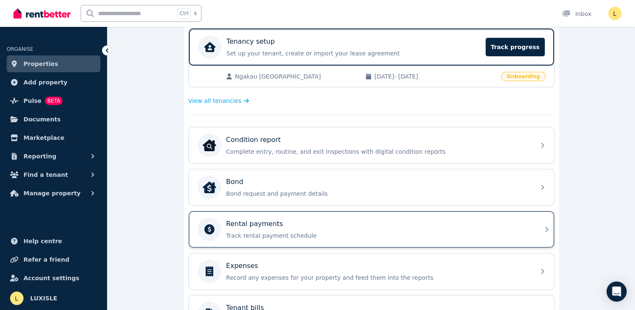
click at [287, 219] on div "Rental payments" at bounding box center [378, 224] width 304 height 10
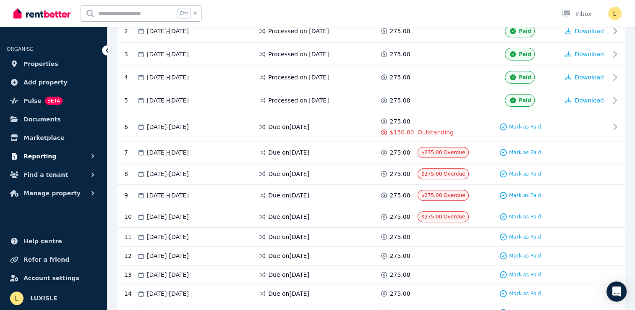
scroll to position [168, 0]
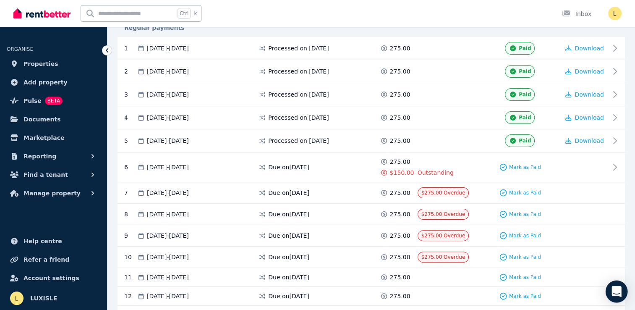
click at [622, 290] on div "Open Intercom Messenger" at bounding box center [617, 292] width 22 height 22
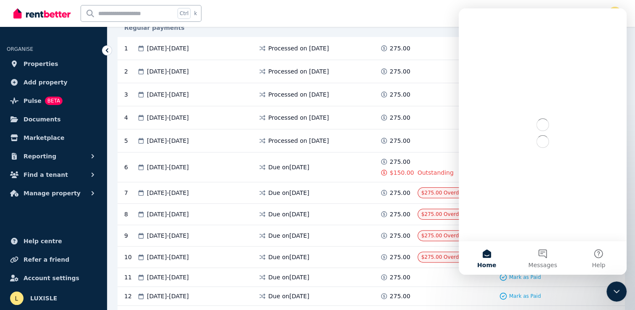
scroll to position [0, 0]
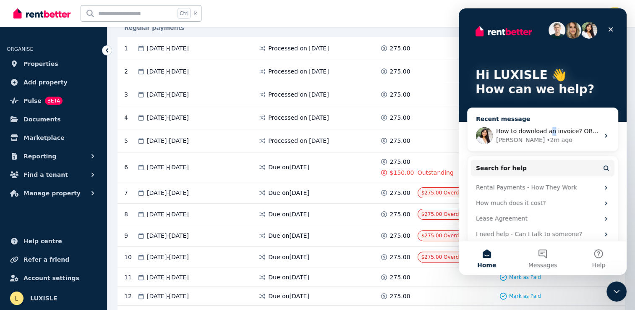
click at [550, 132] on span "How to download an invoice? OR how to send invoice to tenants?" at bounding box center [592, 131] width 192 height 7
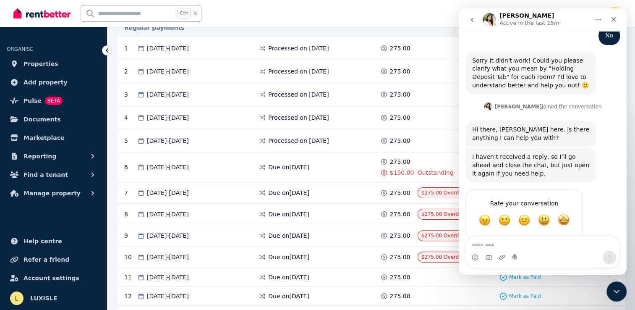
scroll to position [640, 0]
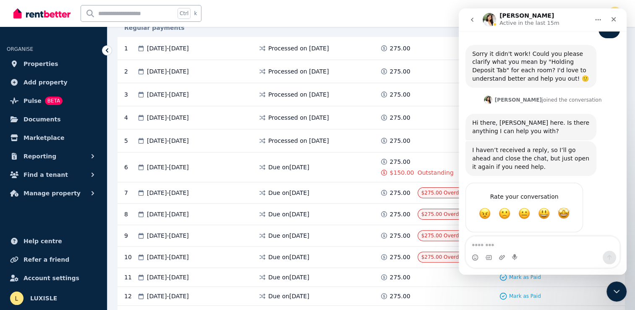
click at [410, 18] on div "Ctrl k Inbox" at bounding box center [303, 13] width 580 height 27
click at [613, 19] on icon "Close" at bounding box center [614, 19] width 7 height 7
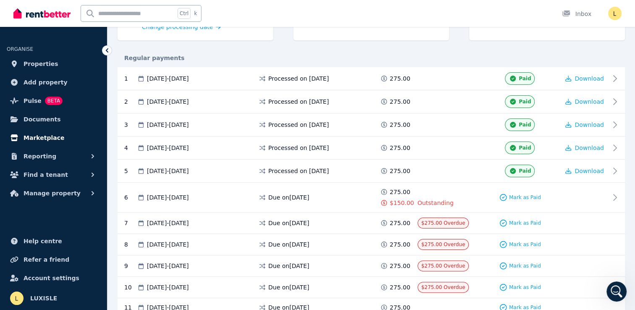
scroll to position [126, 0]
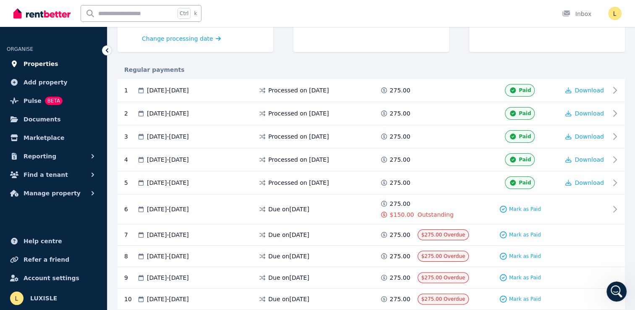
click at [40, 64] on span "Properties" at bounding box center [41, 64] width 35 height 10
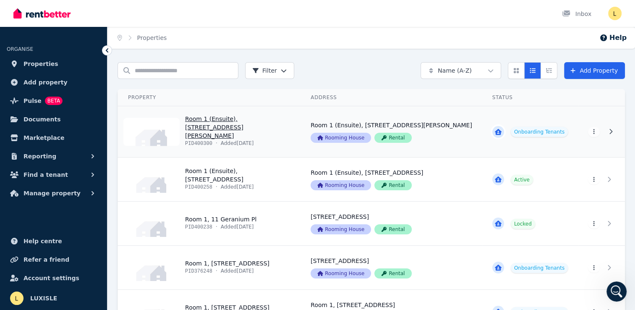
click at [467, 130] on link "View property details" at bounding box center [392, 131] width 182 height 51
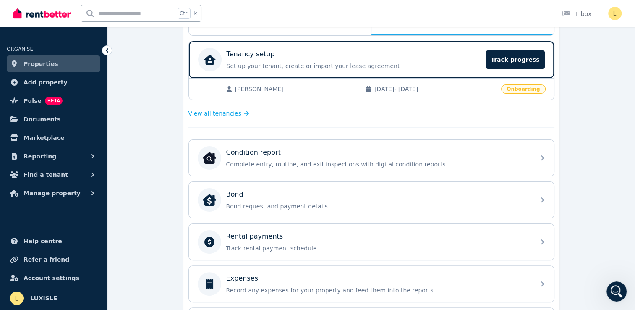
scroll to position [168, 0]
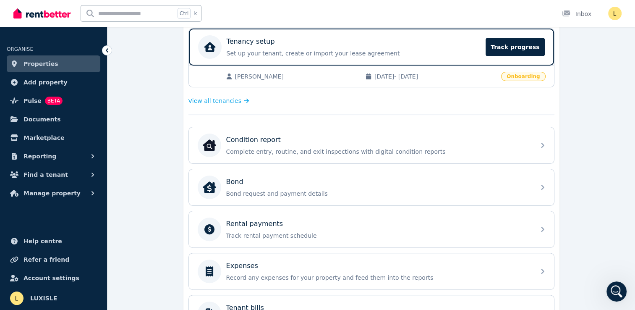
click at [609, 120] on div "**********" at bounding box center [372, 173] width 528 height 559
